Goal: Information Seeking & Learning: Learn about a topic

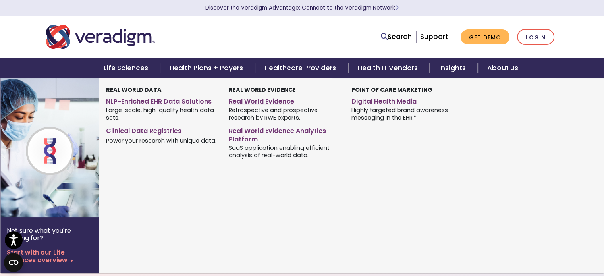
click at [244, 103] on link "Real World Evidence" at bounding box center [284, 101] width 111 height 12
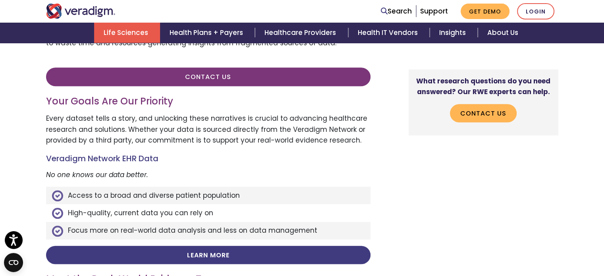
drag, startPoint x: 604, startPoint y: 44, endPoint x: 586, endPoint y: 73, distance: 34.2
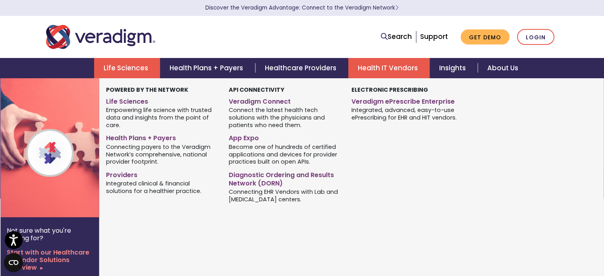
click at [378, 66] on link "Health IT Vendors" at bounding box center [388, 68] width 81 height 20
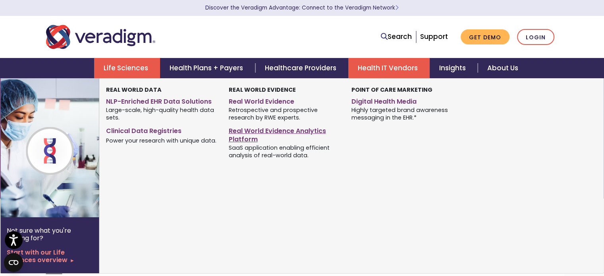
click at [253, 138] on link "Real World Evidence Analytics Platform" at bounding box center [284, 134] width 111 height 20
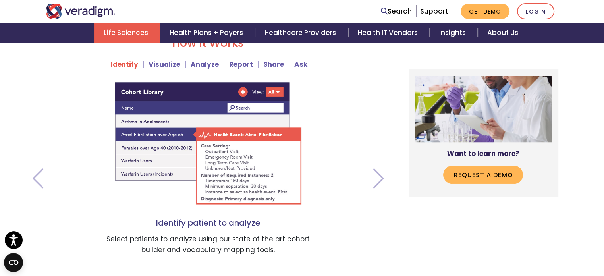
scroll to position [645, 0]
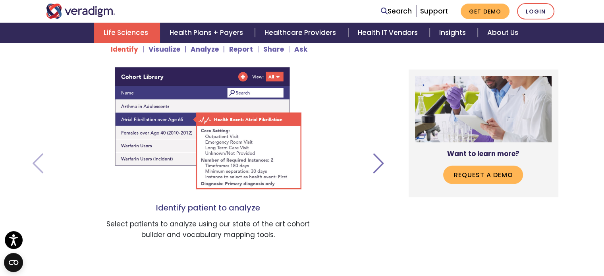
click at [379, 161] on span at bounding box center [379, 163] width 16 height 20
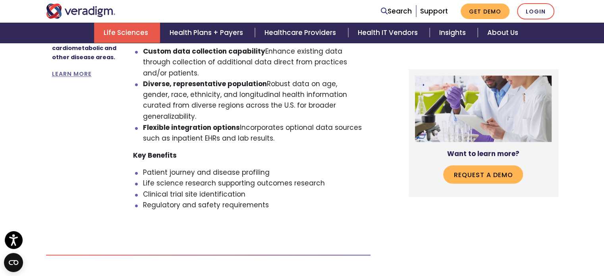
scroll to position [1398, 0]
click at [300, 122] on li "Flexible integration options Incorporates optional data sources such as inpatie…" at bounding box center [253, 132] width 221 height 21
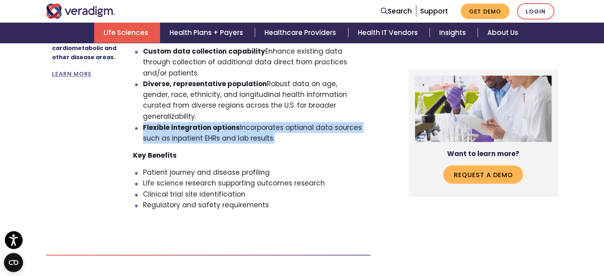
click at [300, 122] on li "Flexible integration options Incorporates optional data sources such as inpatie…" at bounding box center [253, 132] width 221 height 21
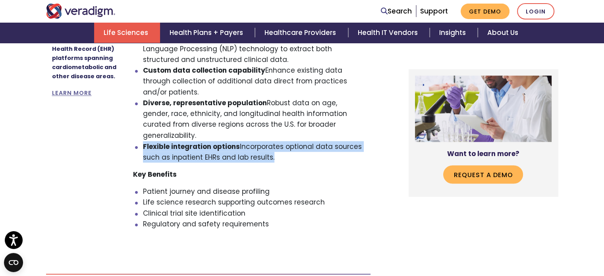
scroll to position [1365, 0]
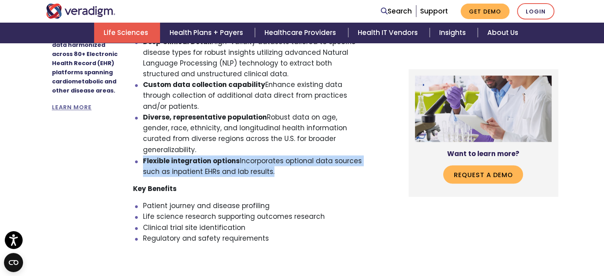
click at [294, 155] on li "Flexible integration options Incorporates optional data sources such as inpatie…" at bounding box center [253, 165] width 221 height 21
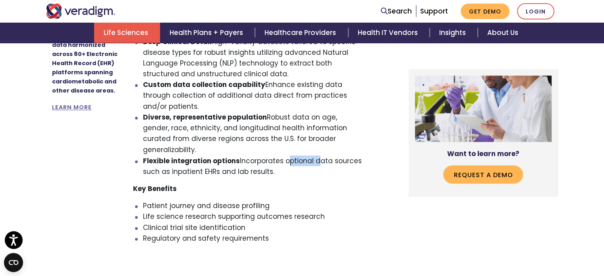
click at [294, 155] on li "Flexible integration options Incorporates optional data sources such as inpatie…" at bounding box center [253, 165] width 221 height 21
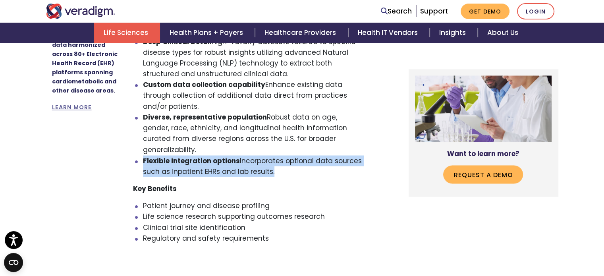
click at [294, 155] on li "Flexible integration options Incorporates optional data sources such as inpatie…" at bounding box center [253, 165] width 221 height 21
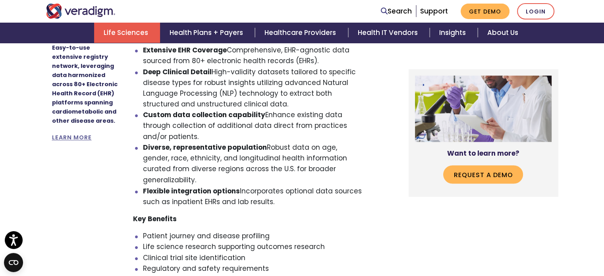
click at [294, 142] on li "Diverse, representative population Robust data on age, gender, race, ethnicity,…" at bounding box center [253, 163] width 221 height 43
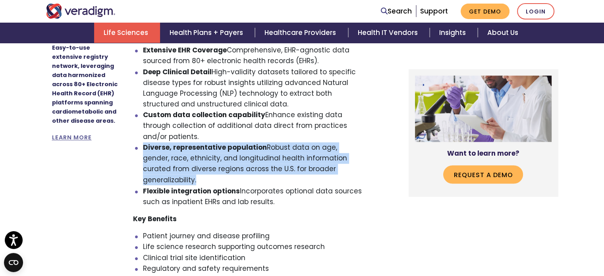
click at [294, 142] on li "Diverse, representative population Robust data on age, gender, race, ethnicity,…" at bounding box center [253, 163] width 221 height 43
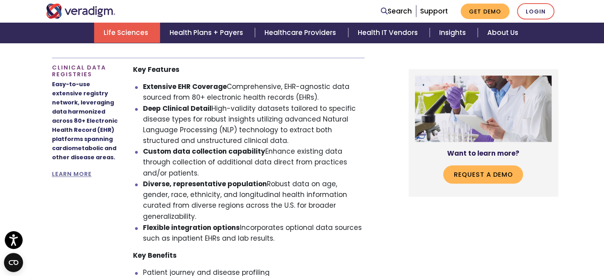
click at [292, 119] on li "Deep Clinical Detail High-validity datasets tailored to specific disease types …" at bounding box center [253, 124] width 221 height 43
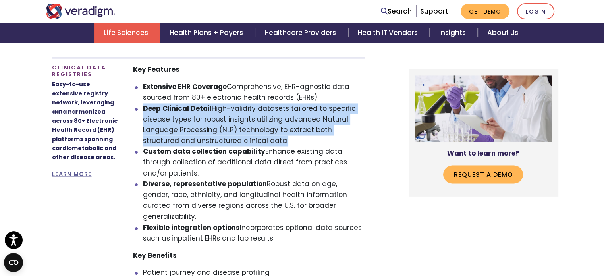
click at [292, 119] on li "Deep Clinical Detail High-validity datasets tailored to specific disease types …" at bounding box center [253, 124] width 221 height 43
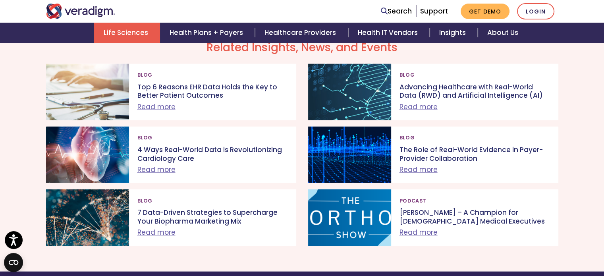
scroll to position [1786, 0]
